Goal: Check status: Check status

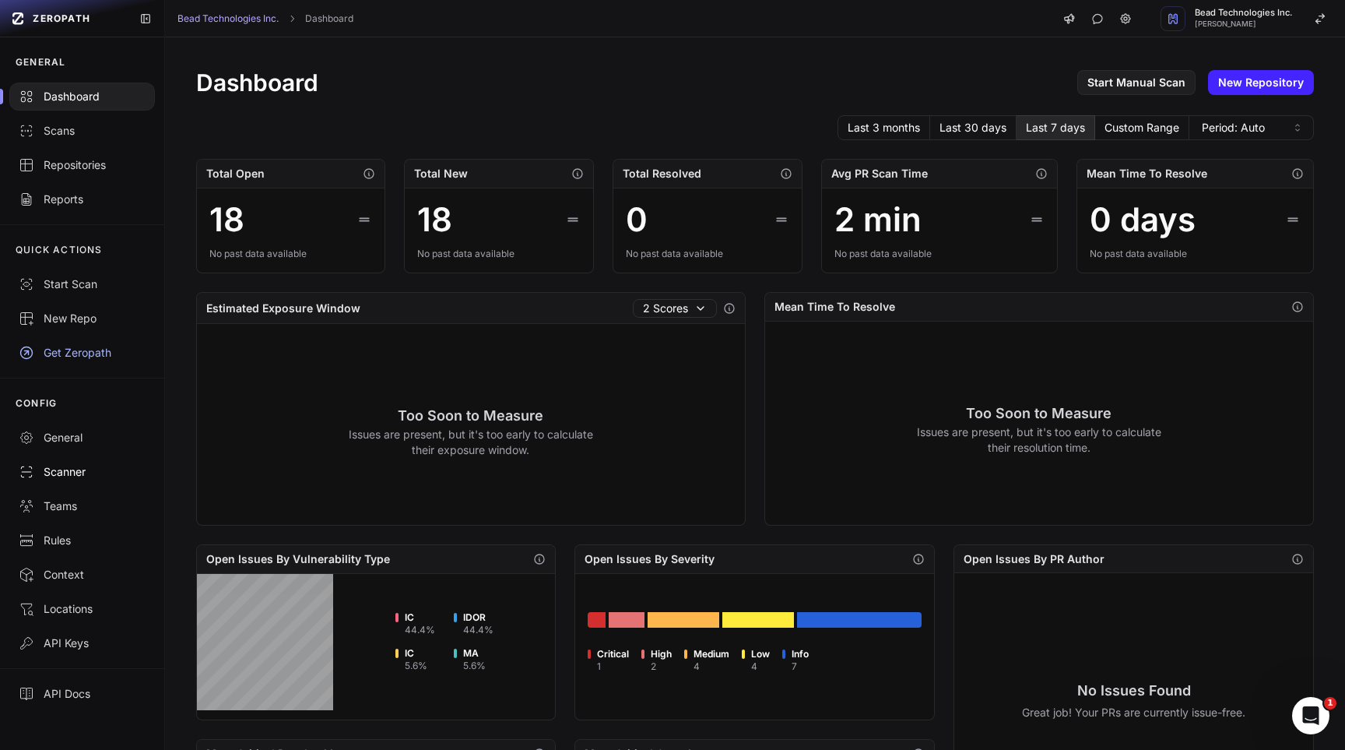
click at [77, 470] on div "Scanner" at bounding box center [82, 472] width 127 height 16
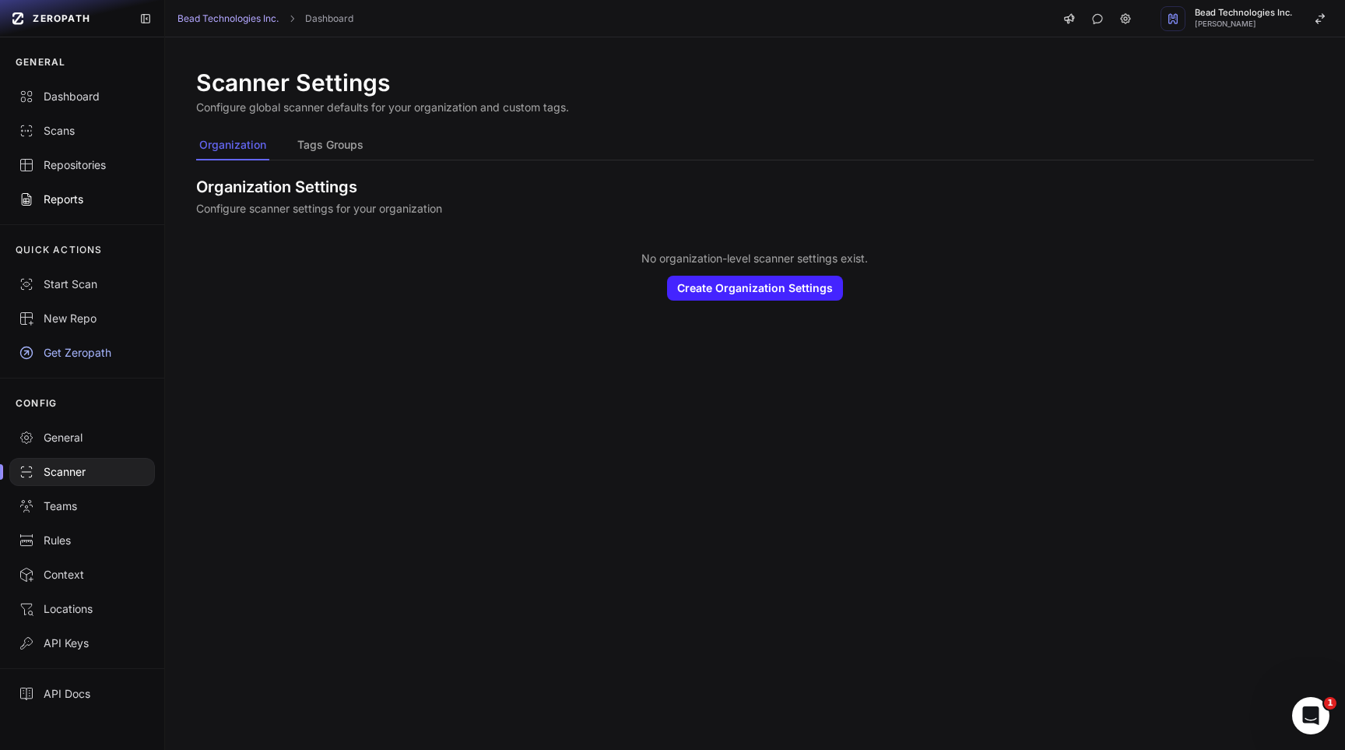
click at [84, 200] on div "Reports" at bounding box center [82, 200] width 127 height 16
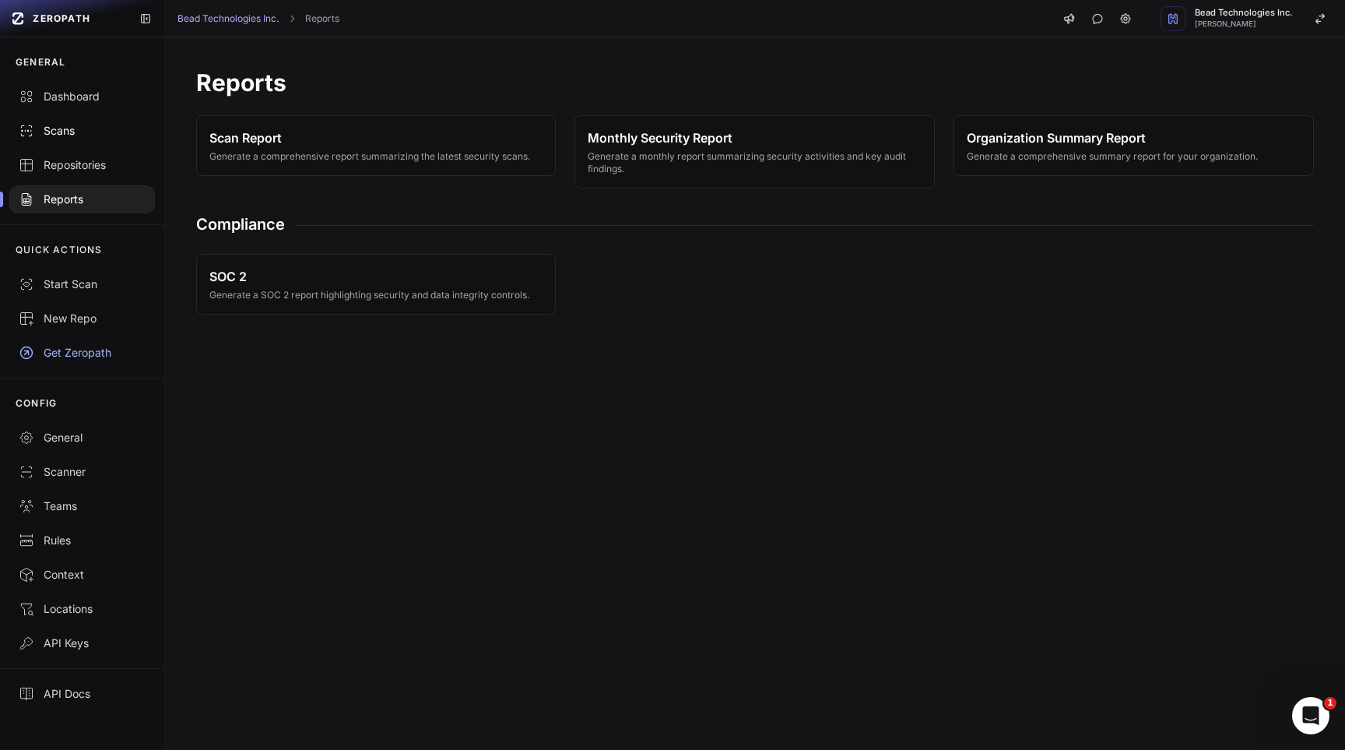
click at [59, 126] on div "Scans" at bounding box center [82, 131] width 127 height 16
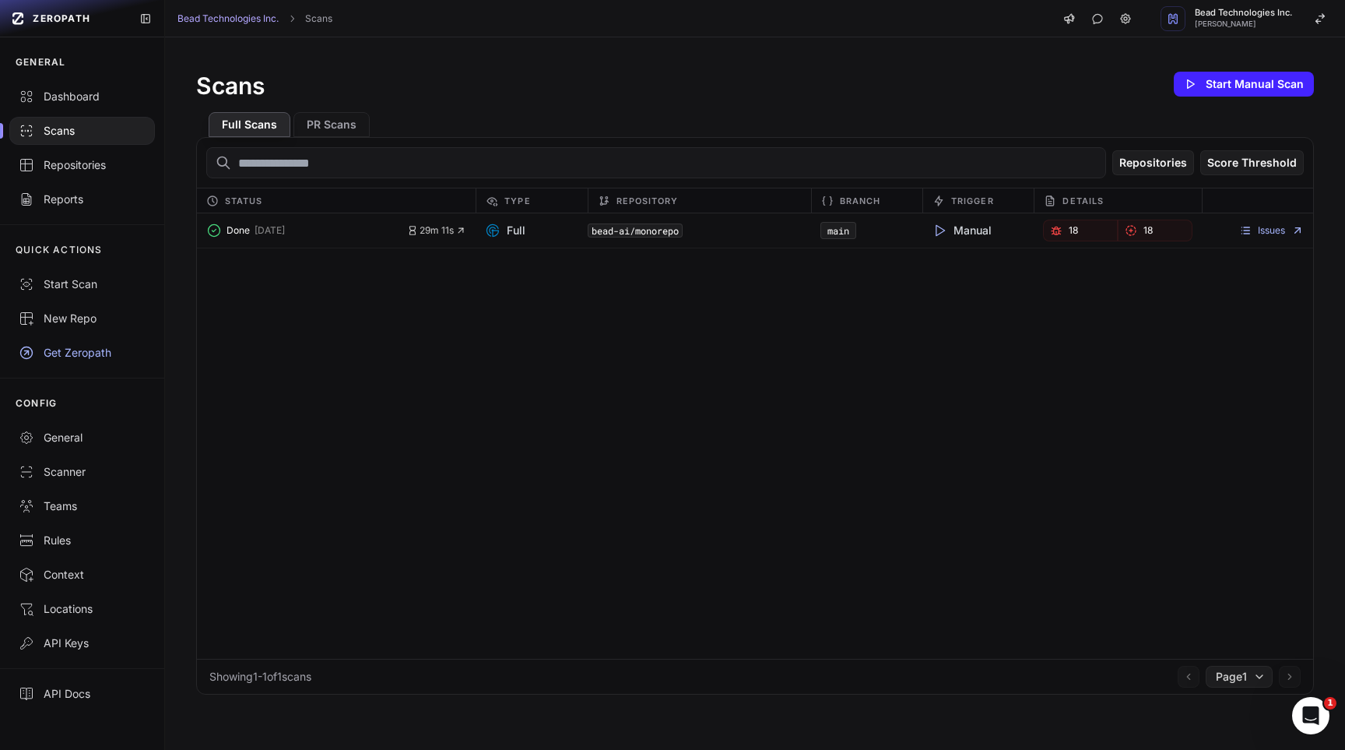
click at [747, 231] on div "bead-ai/monorepo" at bounding box center [699, 231] width 223 height 22
click at [237, 231] on span "Done" at bounding box center [238, 230] width 23 height 12
click at [334, 128] on button "PR Scans" at bounding box center [331, 124] width 76 height 25
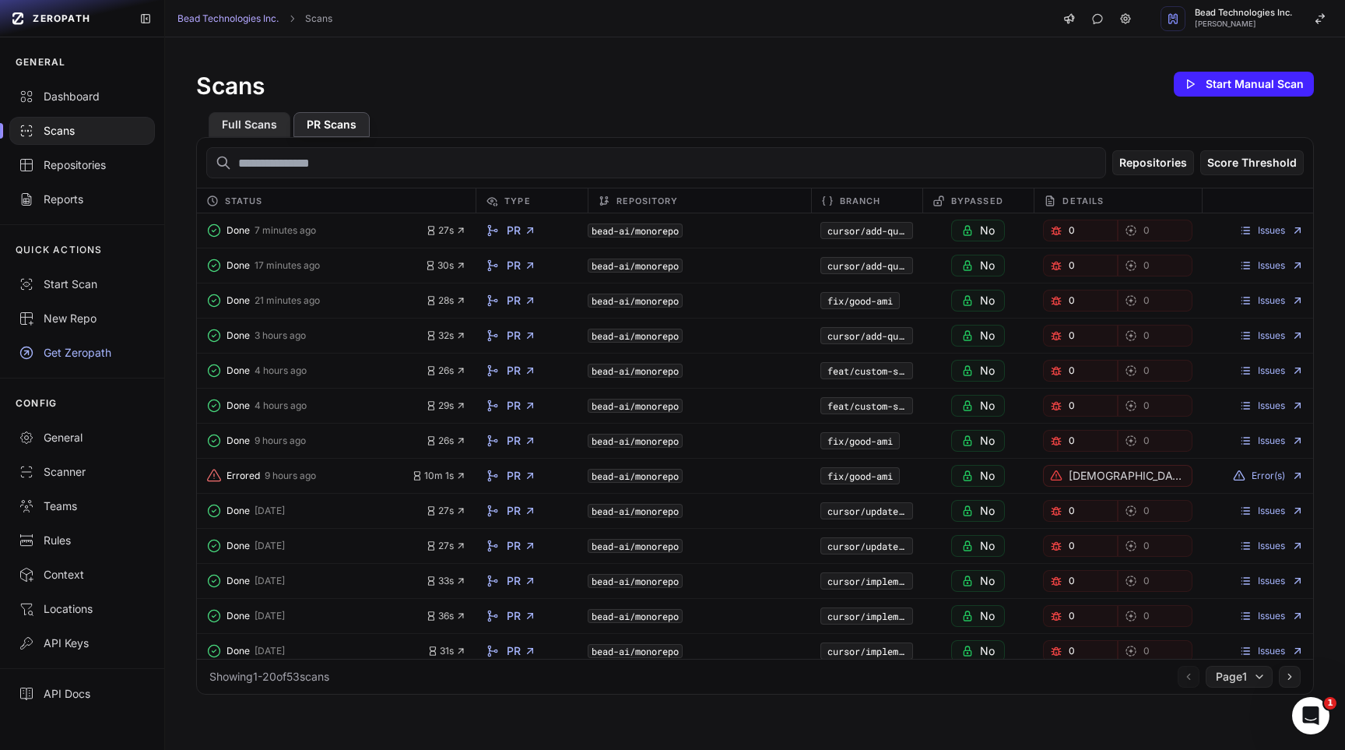
click at [262, 129] on button "Full Scans" at bounding box center [250, 124] width 82 height 25
